Goal: Task Accomplishment & Management: Manage account settings

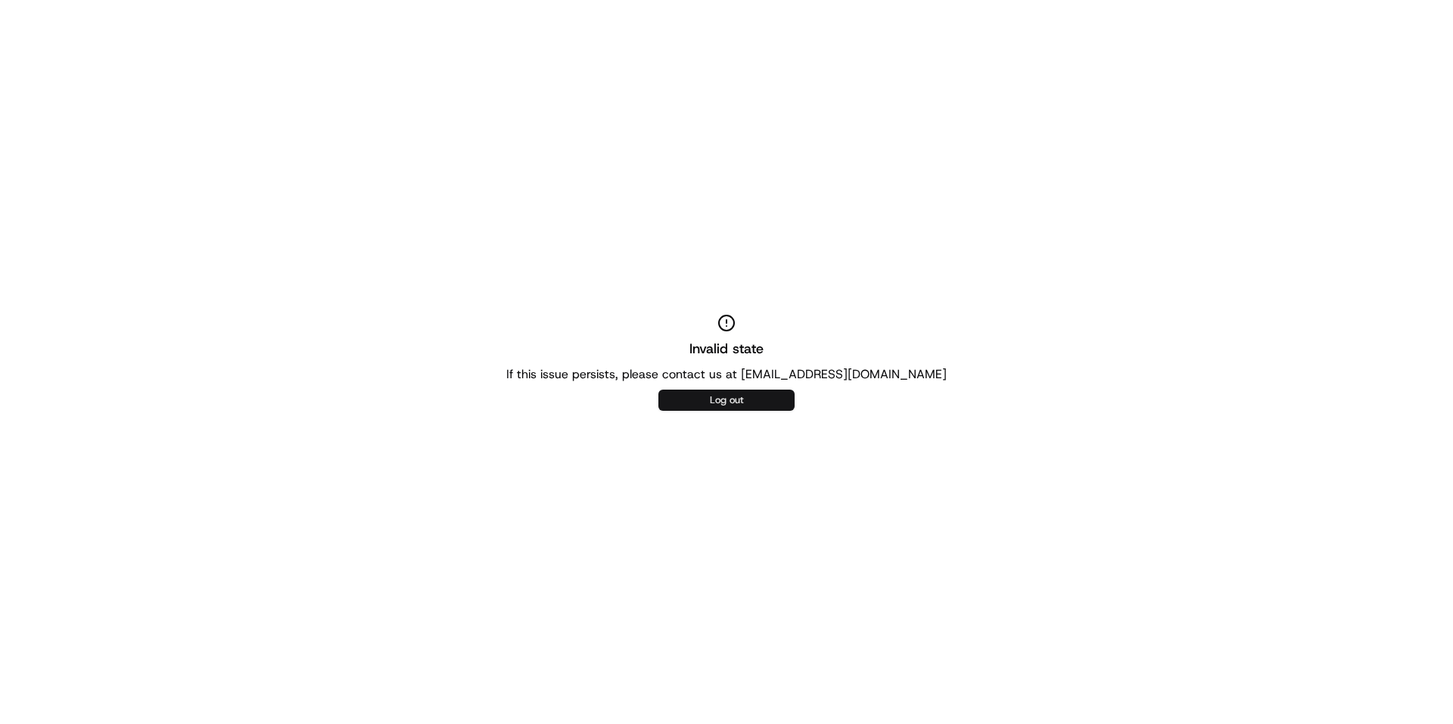
click at [716, 394] on button "Log out" at bounding box center [726, 400] width 136 height 21
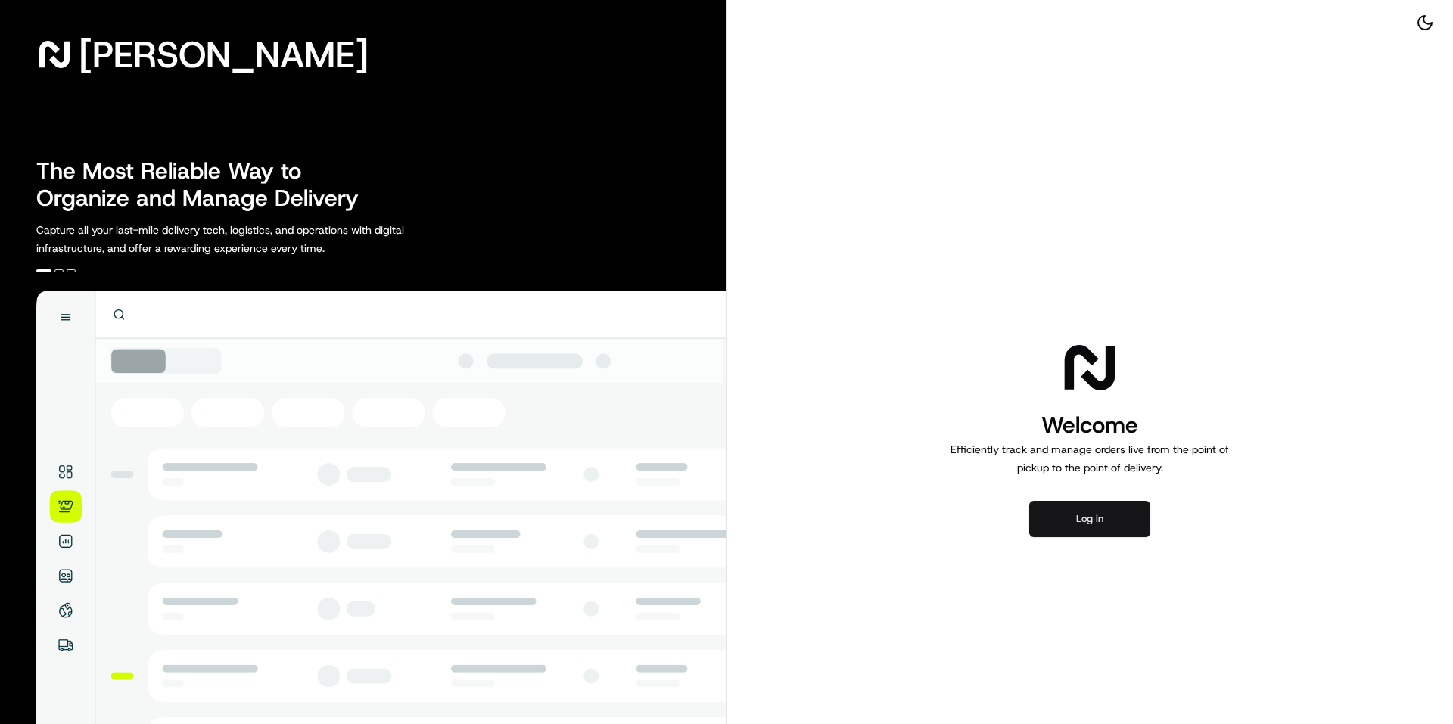
click at [1093, 508] on button "Log in" at bounding box center [1089, 519] width 121 height 36
